Goal: Information Seeking & Learning: Learn about a topic

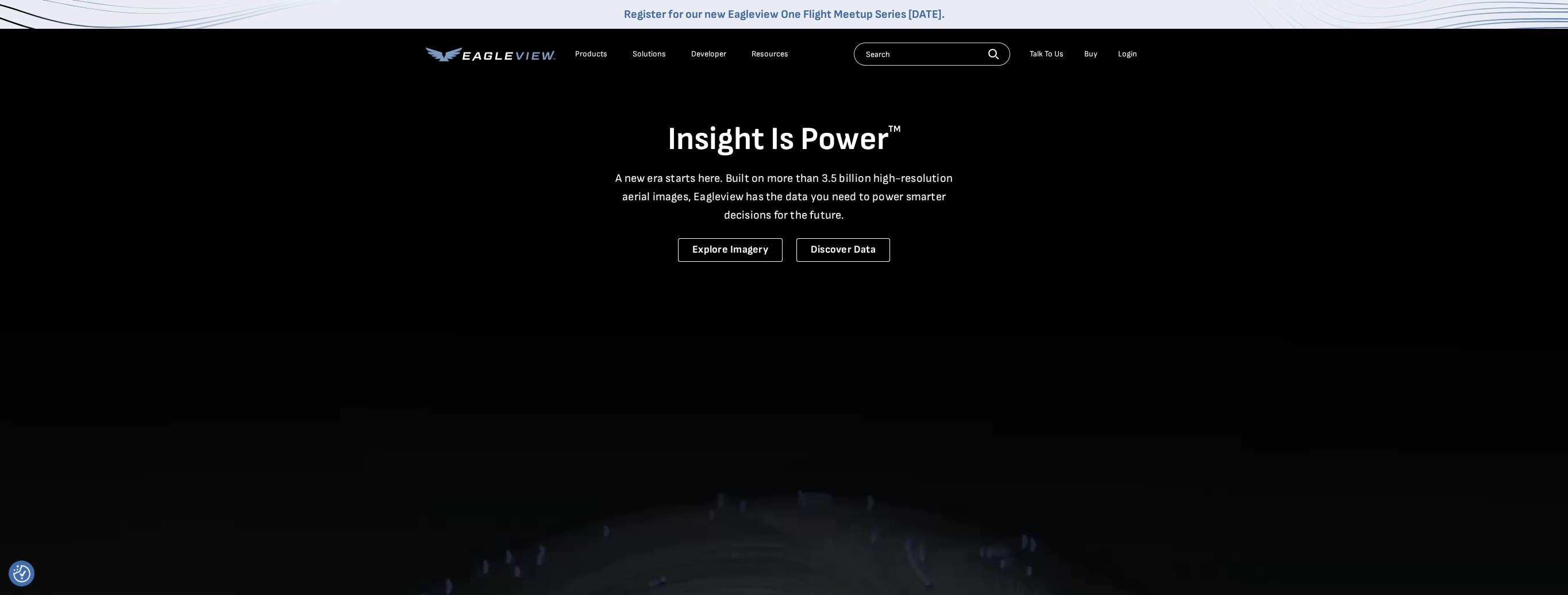
click at [1120, 54] on div "Login" at bounding box center [1127, 54] width 19 height 11
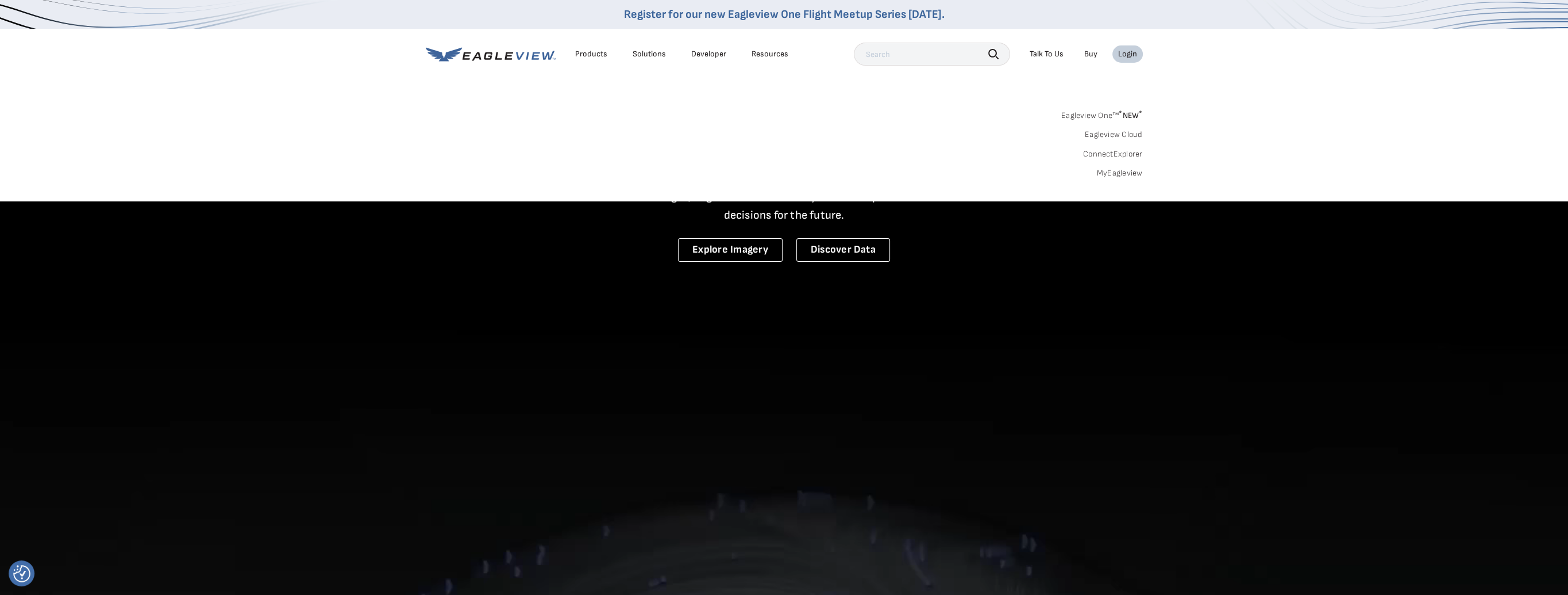
click at [1134, 60] on li "Login" at bounding box center [1128, 54] width 30 height 18
click at [1120, 50] on div "Login" at bounding box center [1127, 54] width 19 height 11
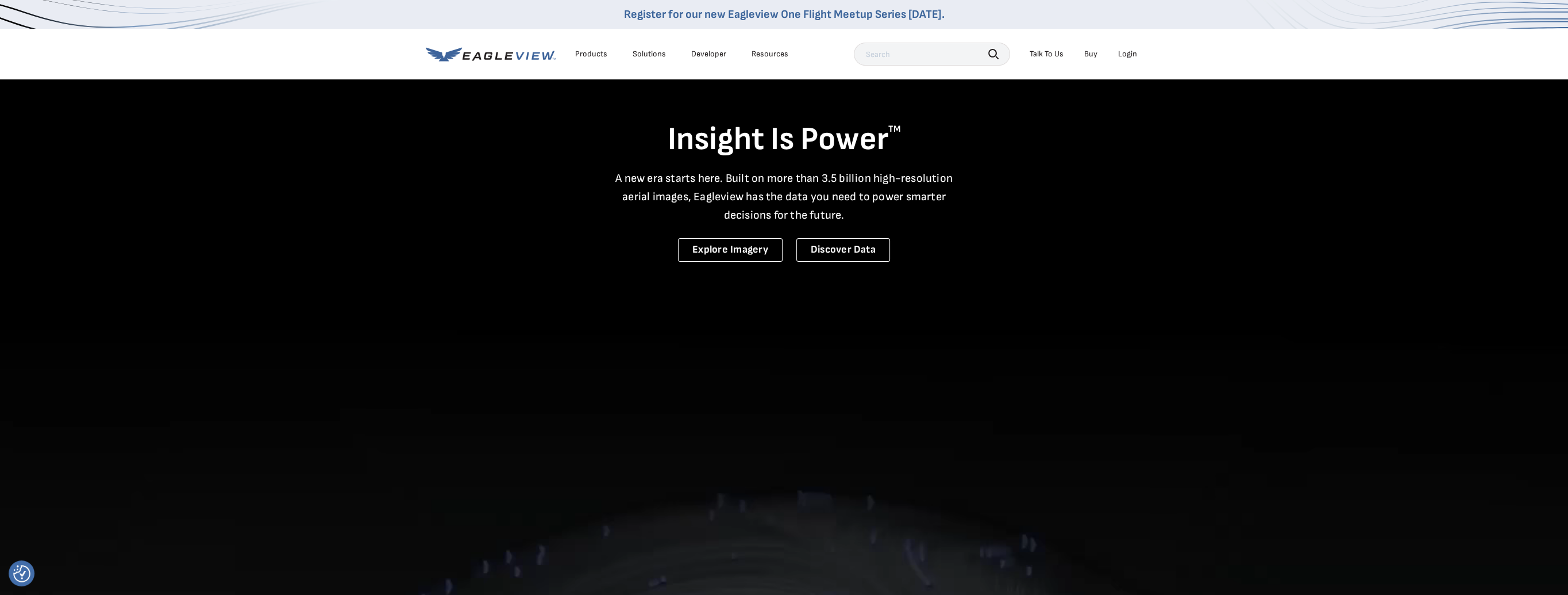
click at [1135, 53] on div "Login" at bounding box center [1127, 54] width 19 height 11
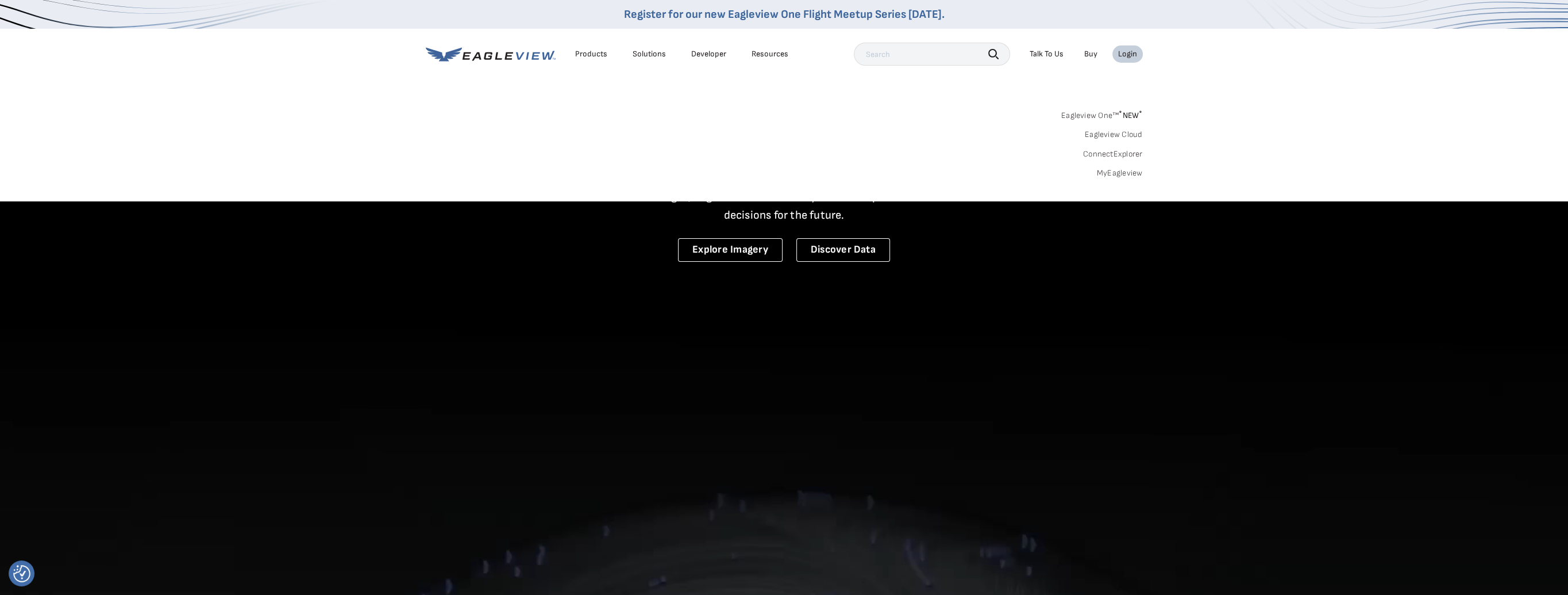
click at [1117, 56] on li "Login" at bounding box center [1128, 54] width 30 height 18
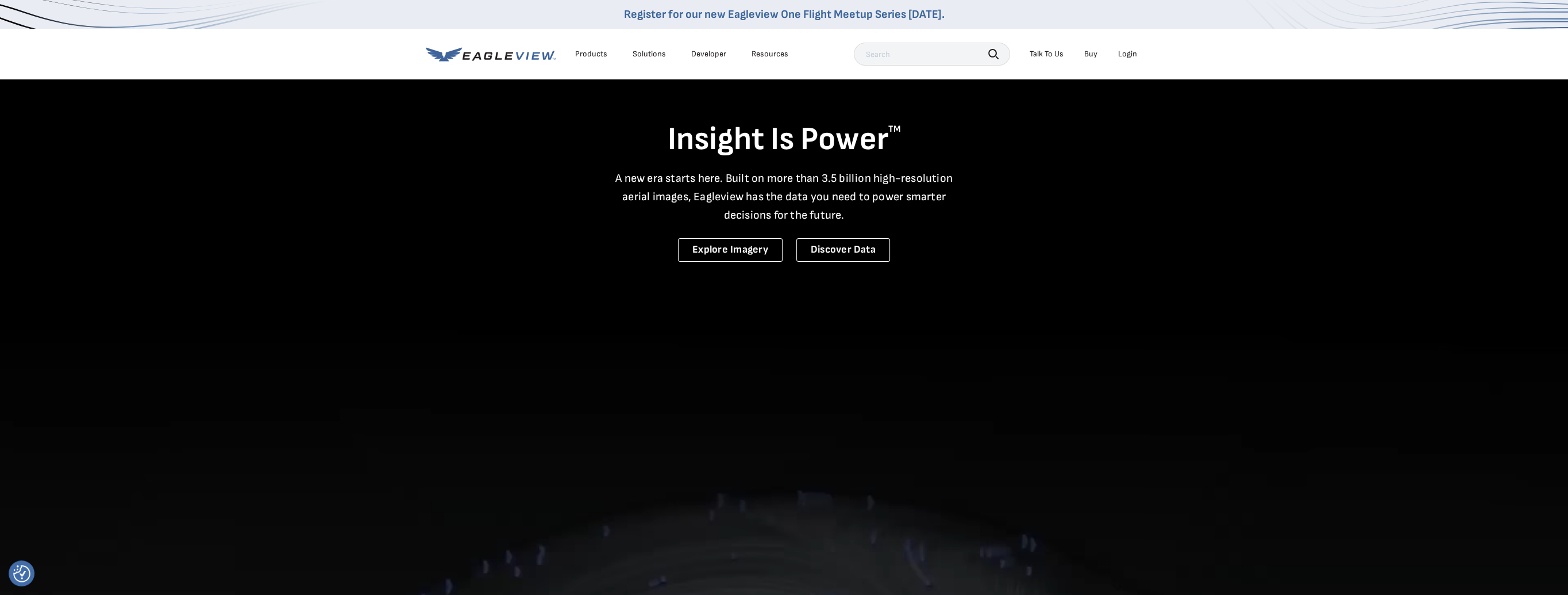
click at [1134, 56] on div "Login" at bounding box center [1127, 54] width 19 height 11
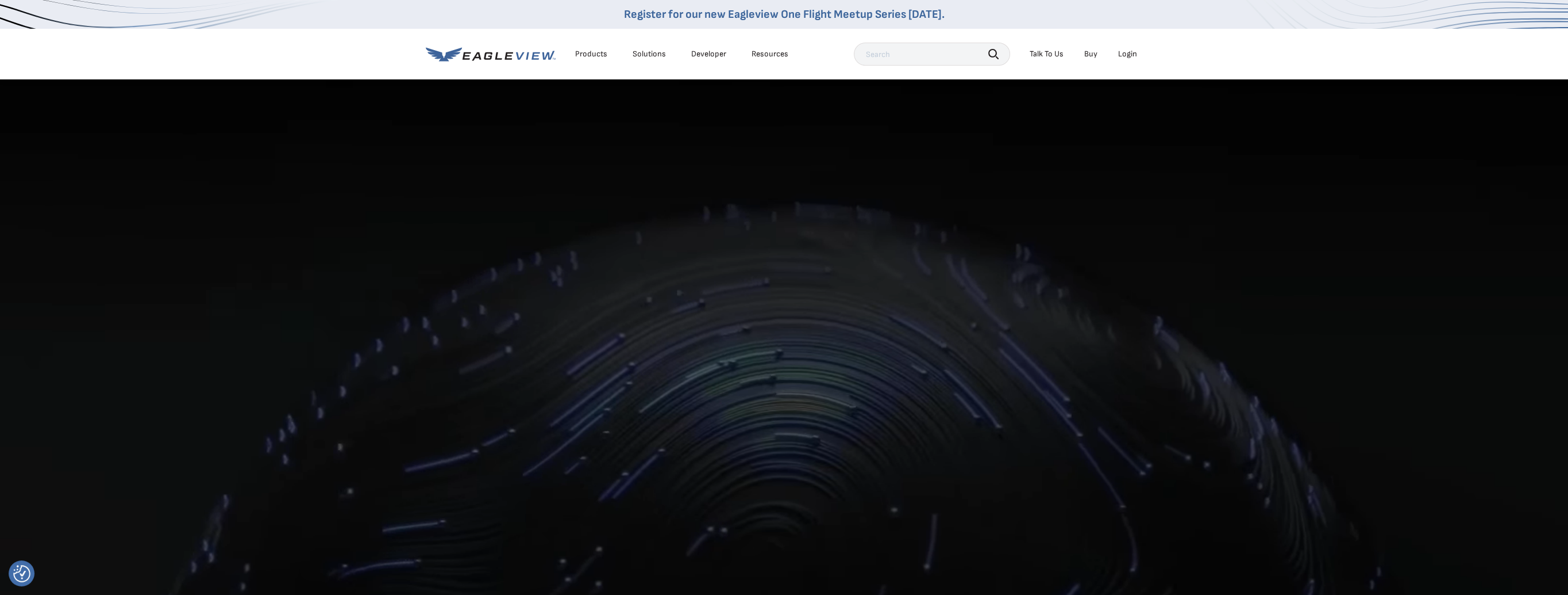
scroll to position [288, 0]
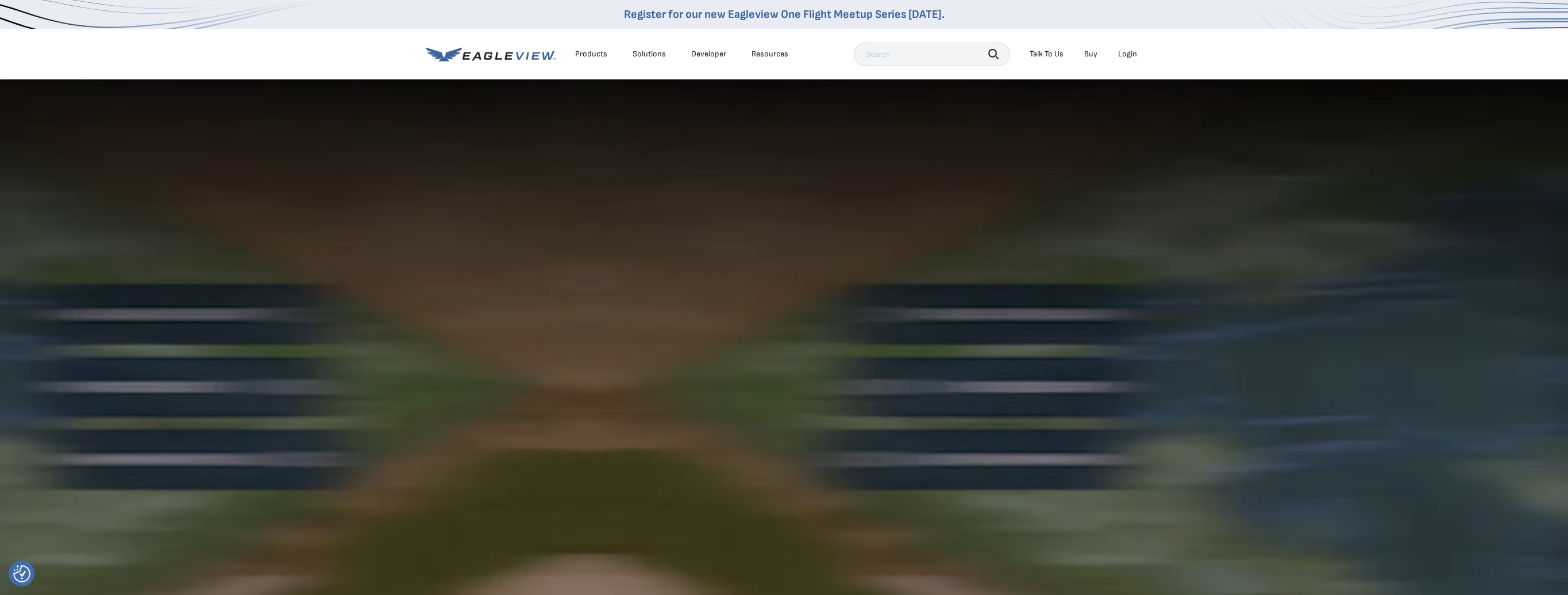
click at [1130, 56] on div "Login" at bounding box center [1127, 54] width 19 height 11
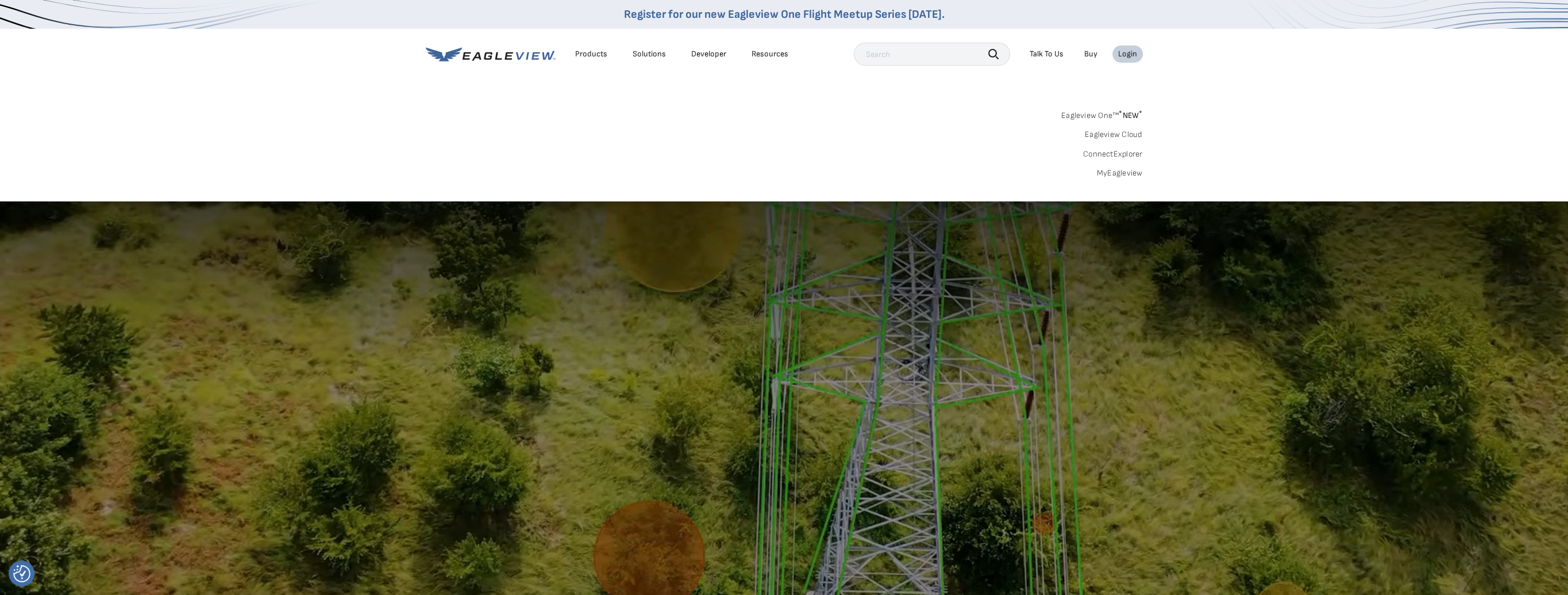
click at [1103, 117] on link "Eagleview One™ * NEW *" at bounding box center [1101, 113] width 82 height 13
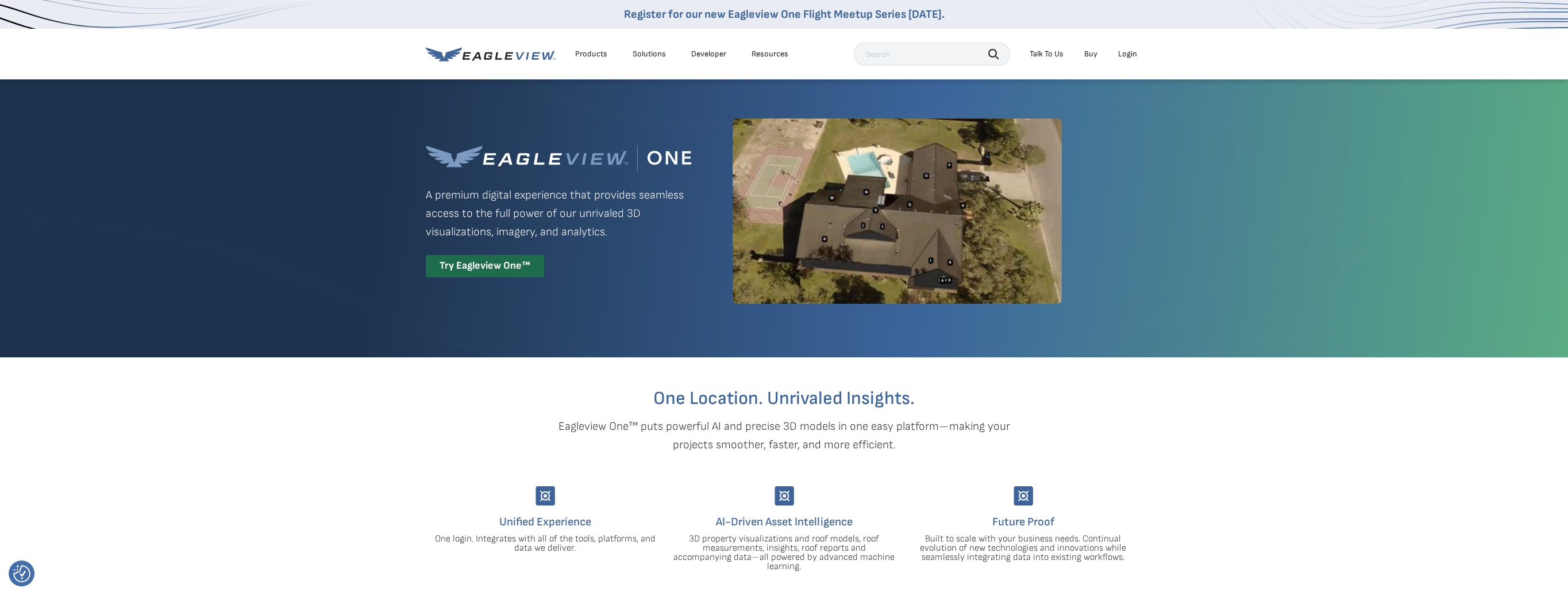
click at [473, 261] on div "Try Eagleview One™" at bounding box center [485, 265] width 118 height 22
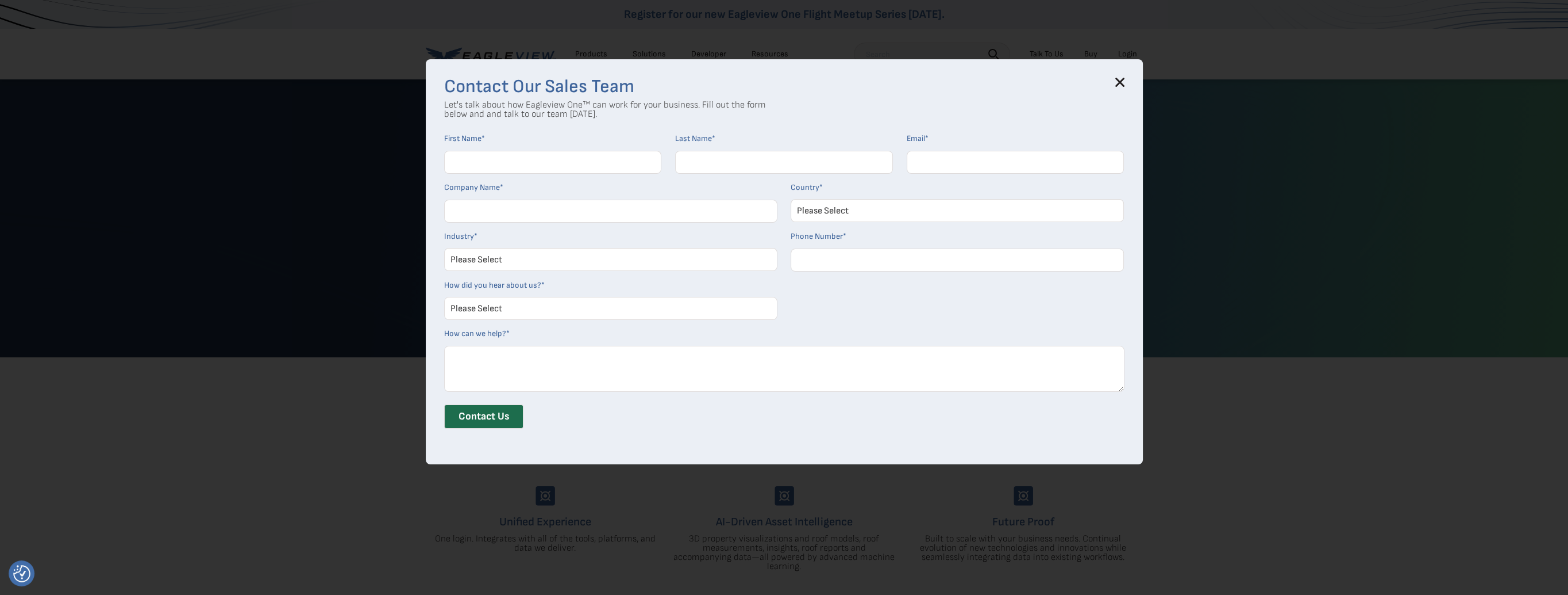
click at [1124, 81] on icon at bounding box center [1120, 82] width 8 height 8
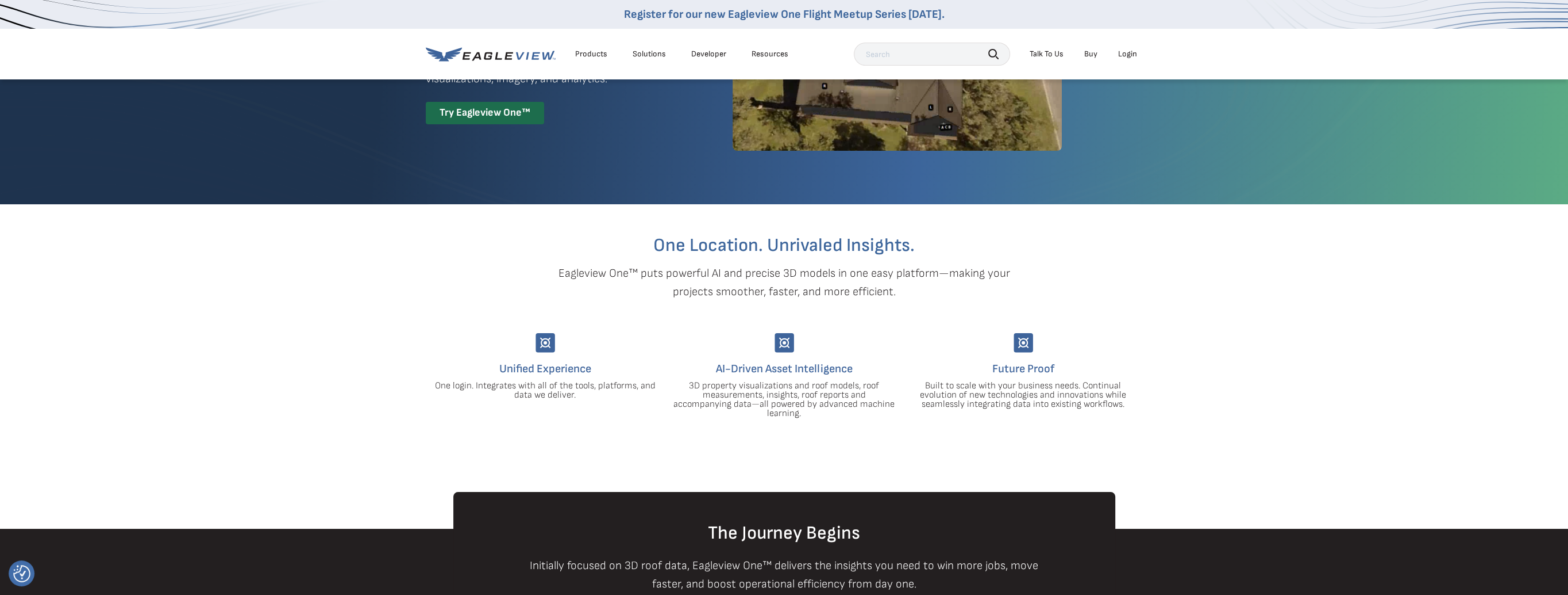
scroll to position [172, 0]
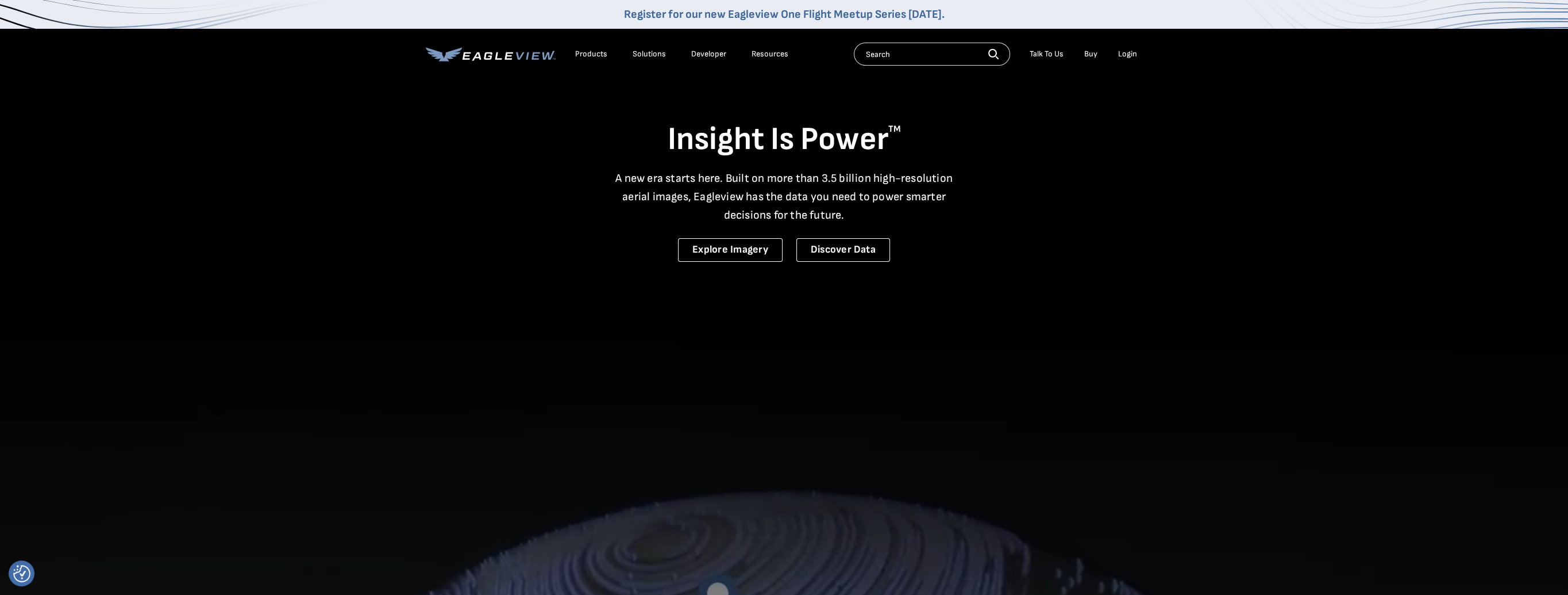
click at [1127, 53] on div "Login" at bounding box center [1127, 54] width 19 height 11
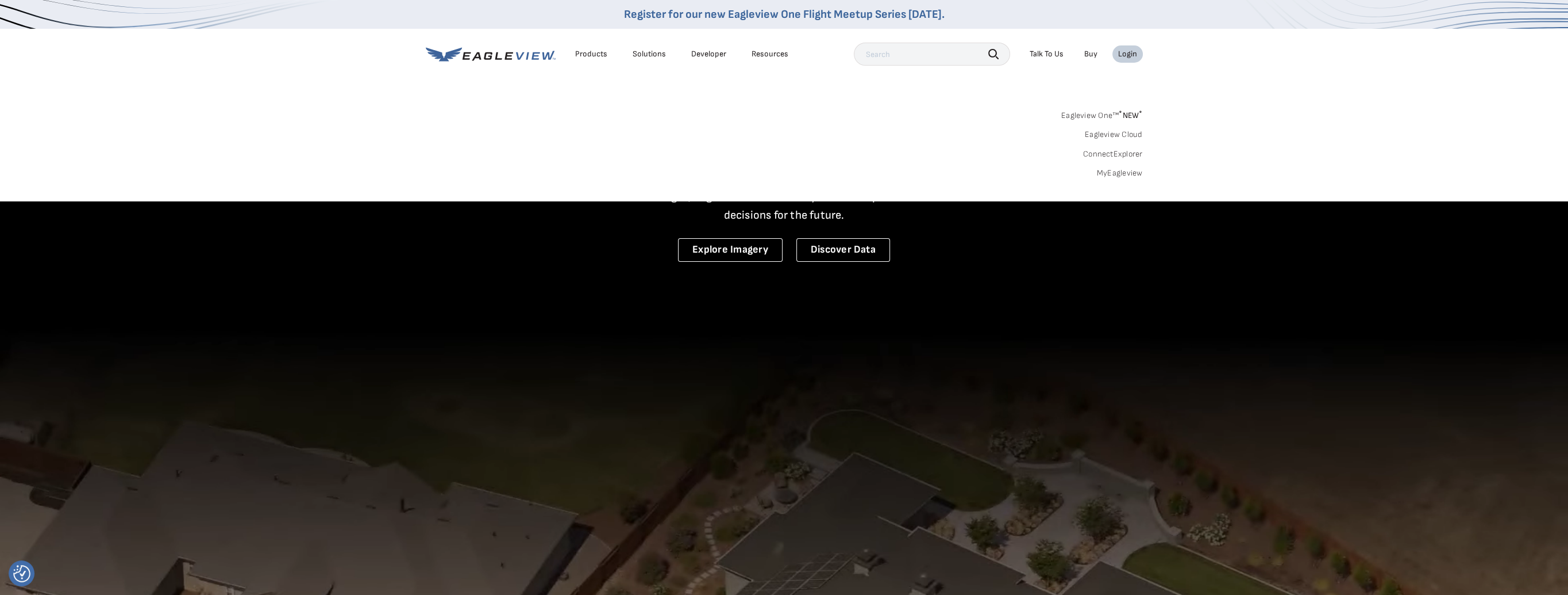
click at [1116, 176] on link "MyEagleview" at bounding box center [1120, 173] width 46 height 11
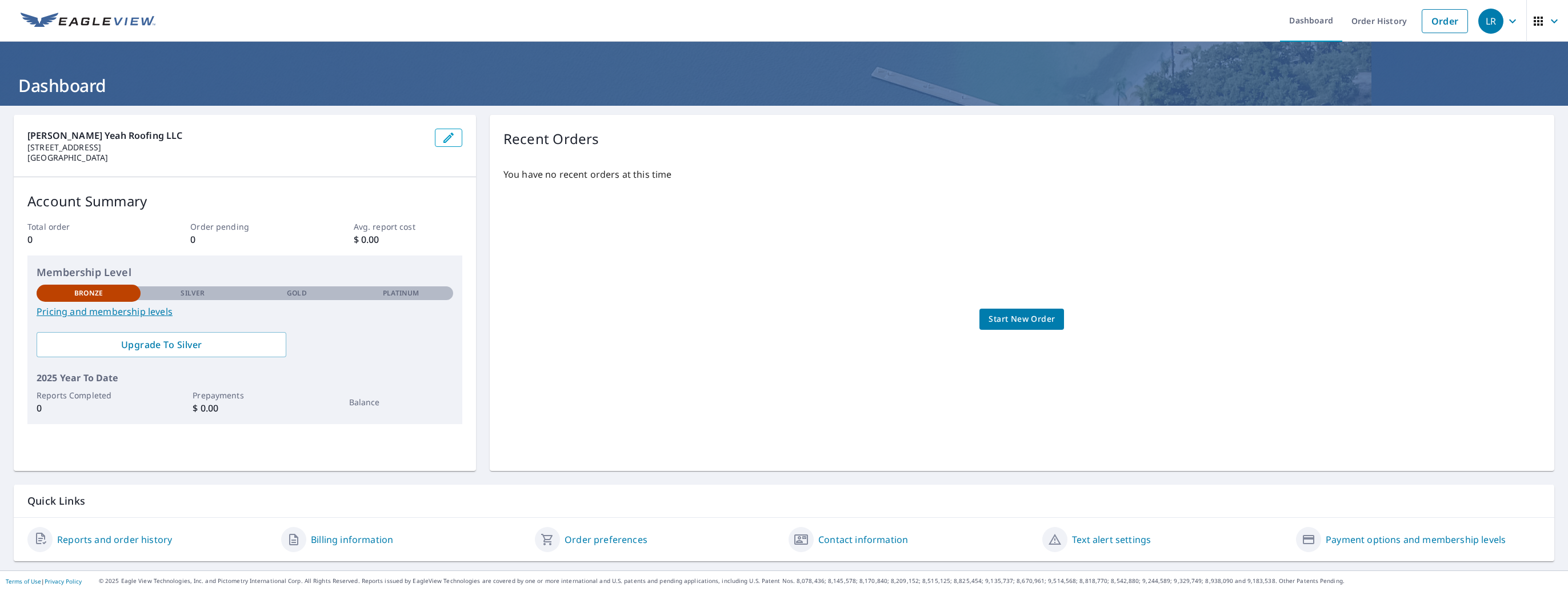
click at [94, 310] on link "Pricing and membership levels" at bounding box center [245, 311] width 417 height 14
